Goal: Information Seeking & Learning: Learn about a topic

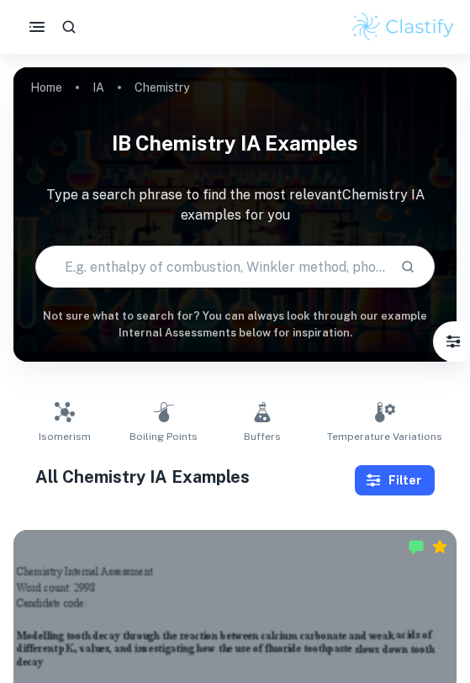
click at [397, 476] on button "Filter" at bounding box center [395, 480] width 80 height 30
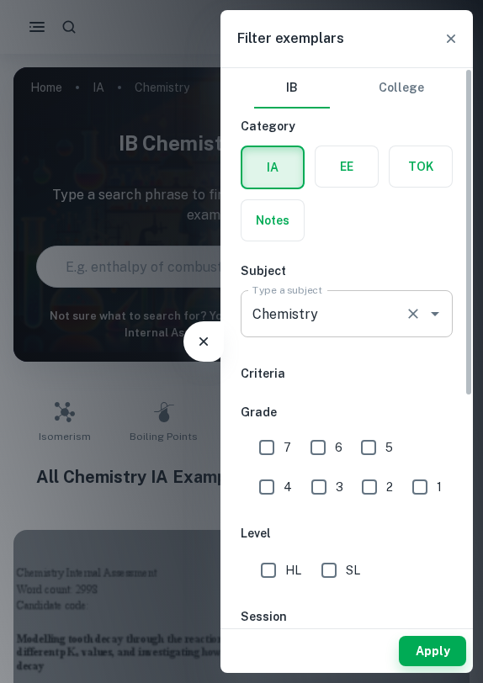
click at [277, 319] on input "Chemistry" at bounding box center [323, 314] width 150 height 32
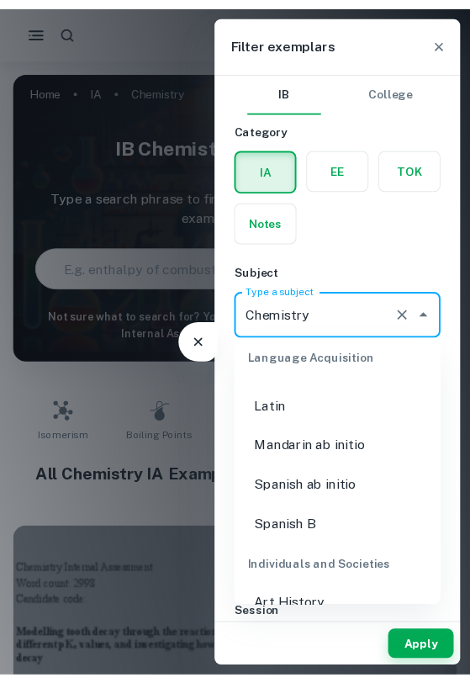
scroll to position [1851, 0]
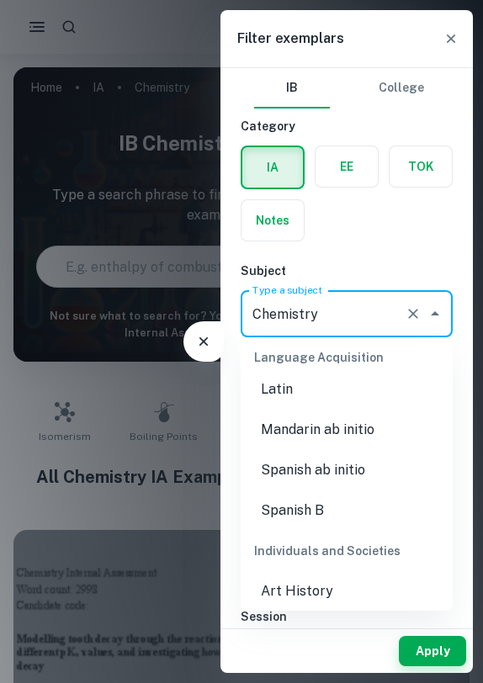
click at [314, 459] on li "Spanish ab initio" at bounding box center [346, 470] width 212 height 40
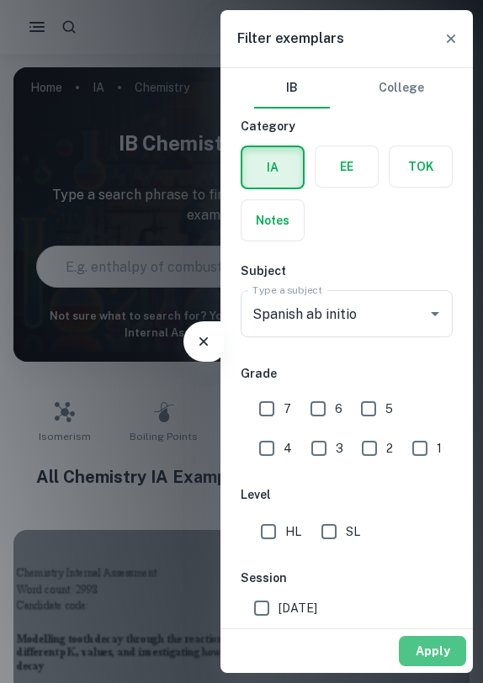
click at [418, 644] on button "Apply" at bounding box center [431, 651] width 67 height 30
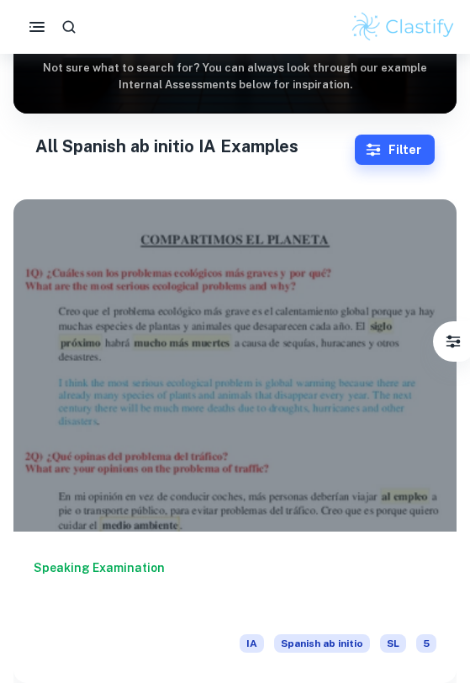
scroll to position [248, 0]
click at [386, 153] on button "Filter" at bounding box center [395, 150] width 80 height 30
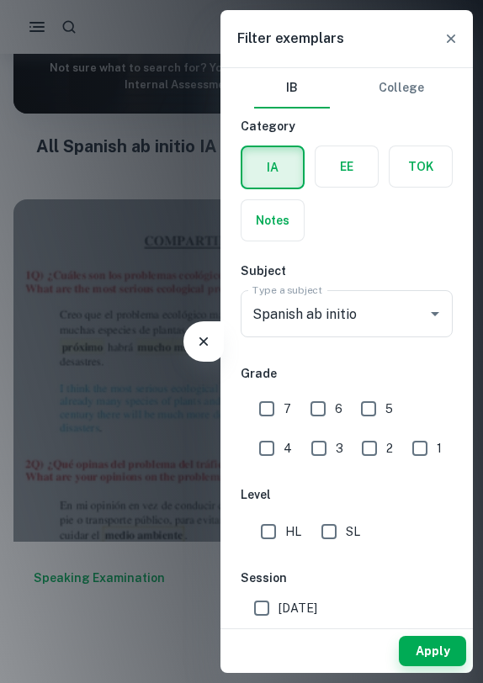
click at [152, 358] on div at bounding box center [241, 341] width 483 height 683
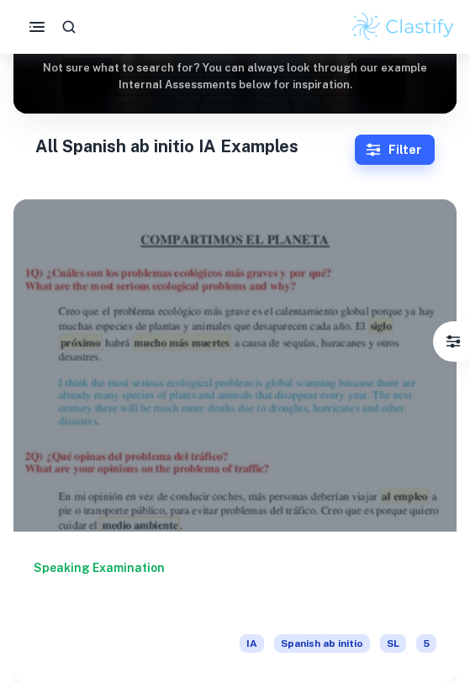
click at [371, 134] on div "All Spanish ab initio IA Examples Filter Filter exemplars IB College Category I…" at bounding box center [234, 150] width 398 height 32
click at [371, 148] on icon "button" at bounding box center [373, 149] width 17 height 17
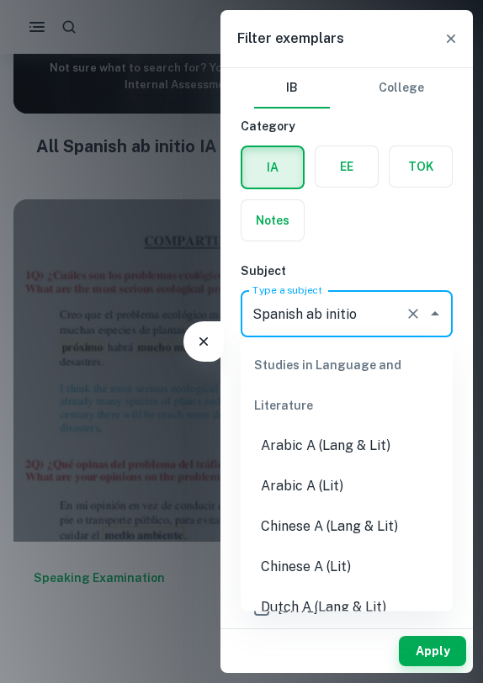
click at [376, 317] on input "Chemistry" at bounding box center [323, 314] width 150 height 32
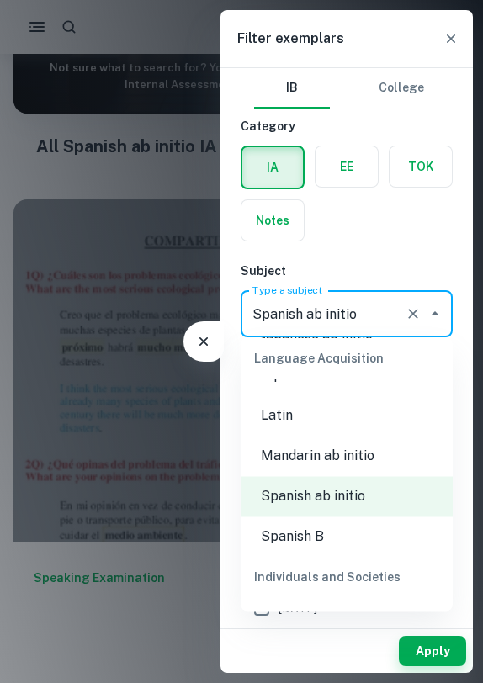
scroll to position [1835, 0]
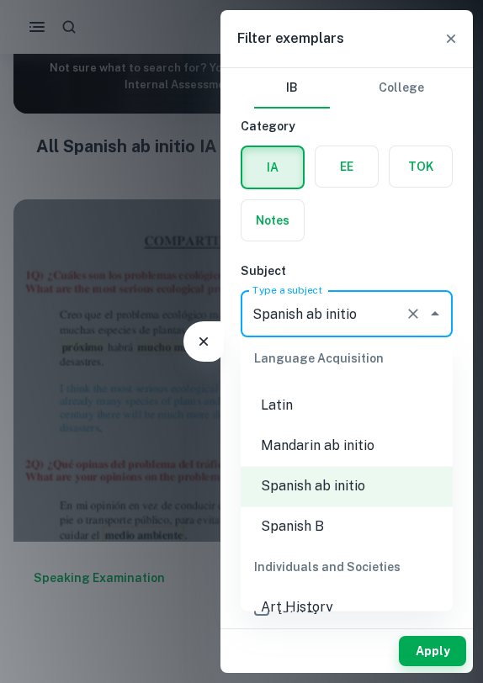
click at [326, 507] on li "Spanish B" at bounding box center [346, 527] width 212 height 40
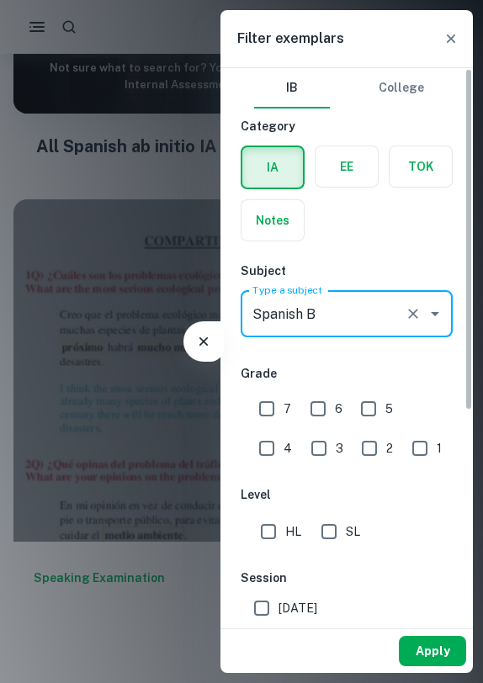
click at [434, 637] on button "Apply" at bounding box center [431, 651] width 67 height 30
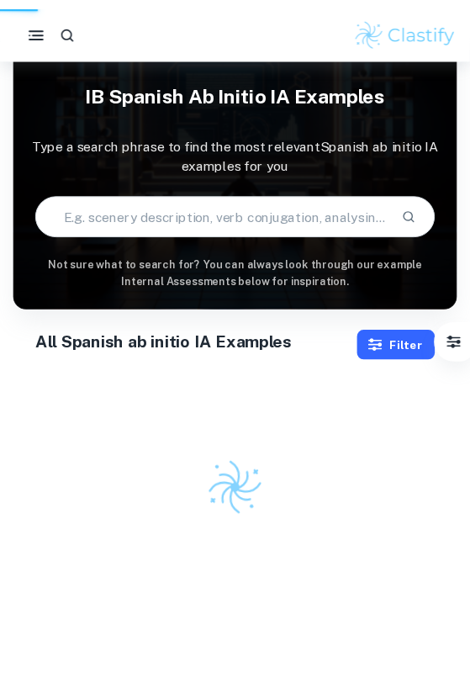
scroll to position [54, 0]
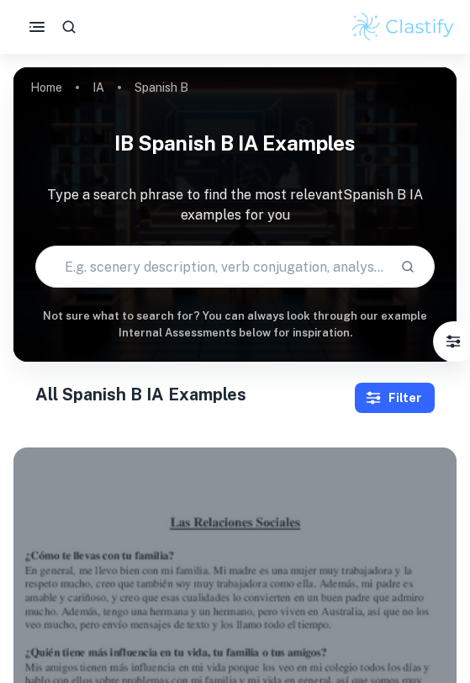
click at [408, 392] on button "Filter" at bounding box center [395, 398] width 80 height 30
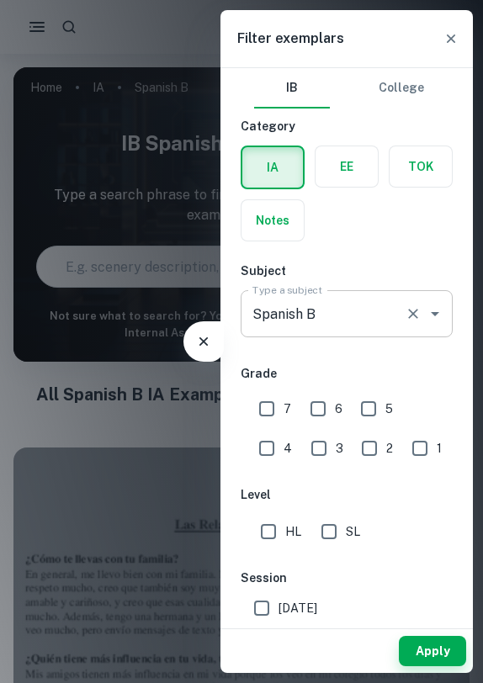
click at [340, 308] on input "Chemistry" at bounding box center [323, 314] width 150 height 32
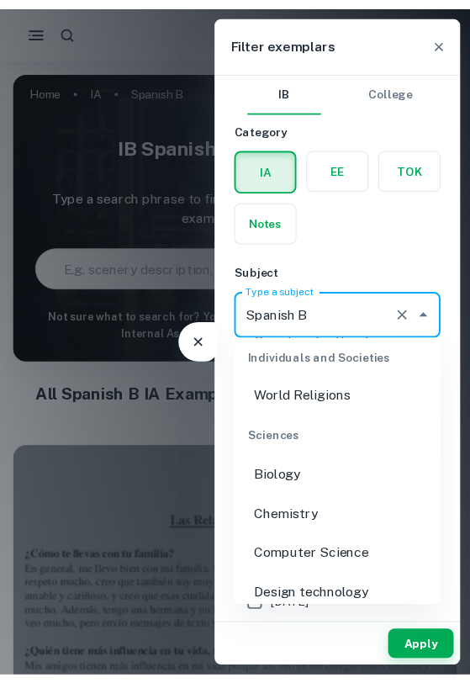
scroll to position [2585, 0]
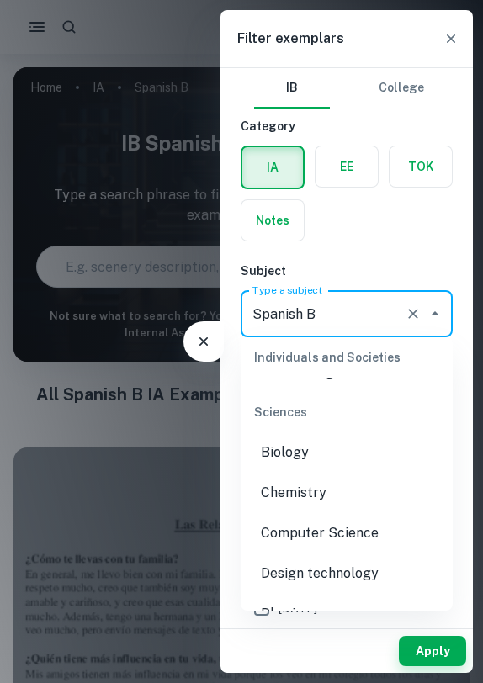
click at [319, 446] on li "Biology" at bounding box center [346, 452] width 212 height 40
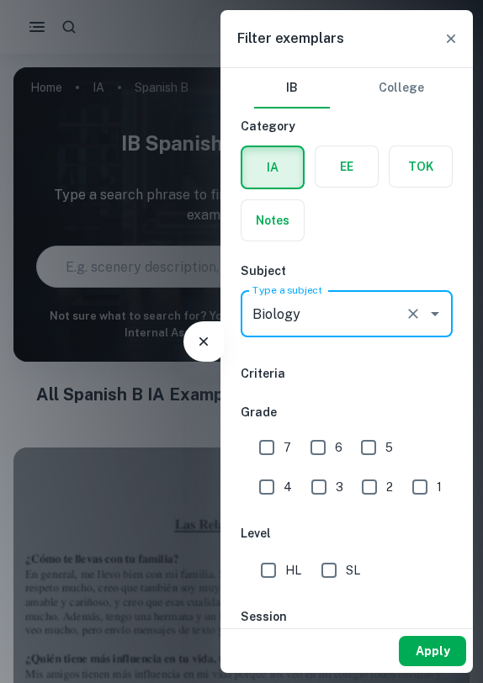
click at [418, 641] on button "Apply" at bounding box center [431, 651] width 67 height 30
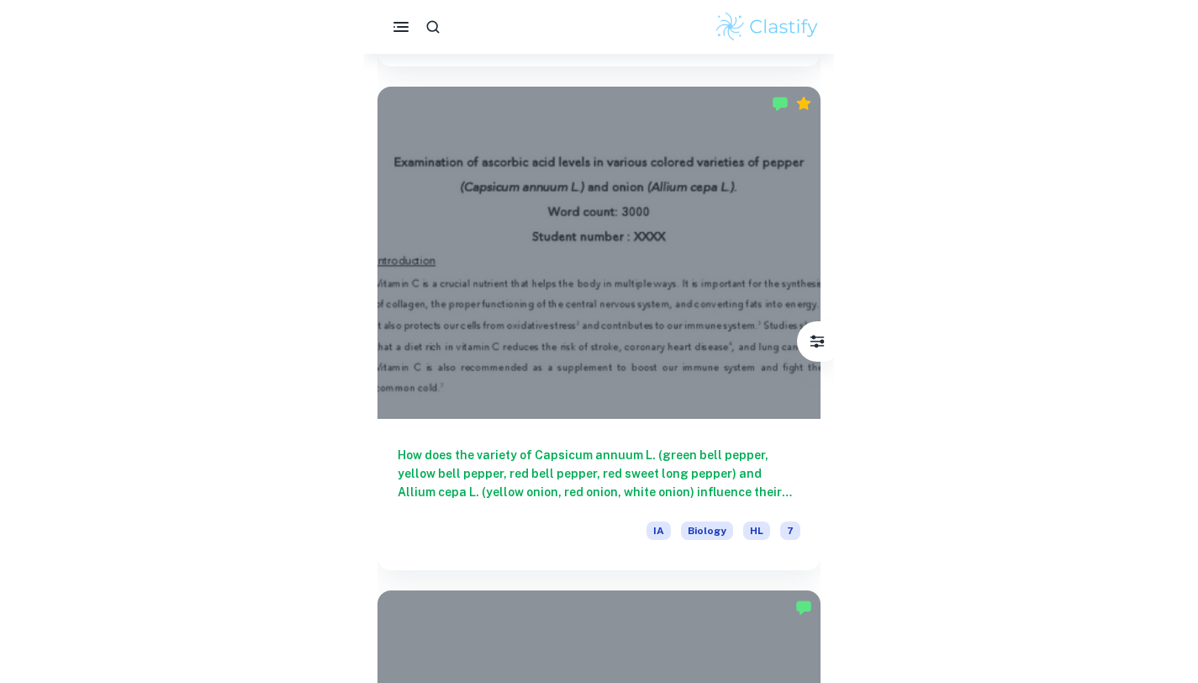
scroll to position [4424, 0]
